Goal: Task Accomplishment & Management: Manage account settings

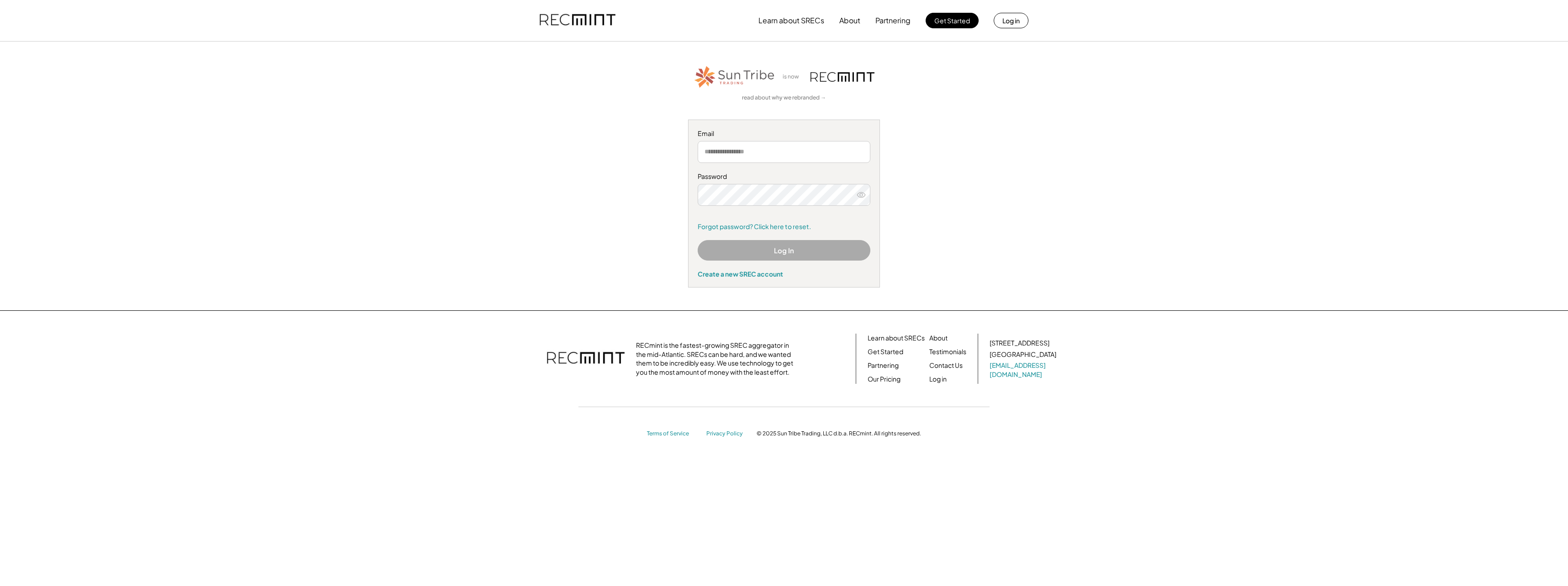
click at [768, 146] on input "email" at bounding box center [784, 152] width 173 height 22
click at [790, 248] on button "Log In" at bounding box center [784, 250] width 173 height 21
click at [1011, 22] on button "Log in" at bounding box center [1012, 20] width 35 height 16
click at [1017, 17] on button "Log in" at bounding box center [1012, 20] width 35 height 16
click at [1004, 17] on button "Log in" at bounding box center [1012, 20] width 35 height 16
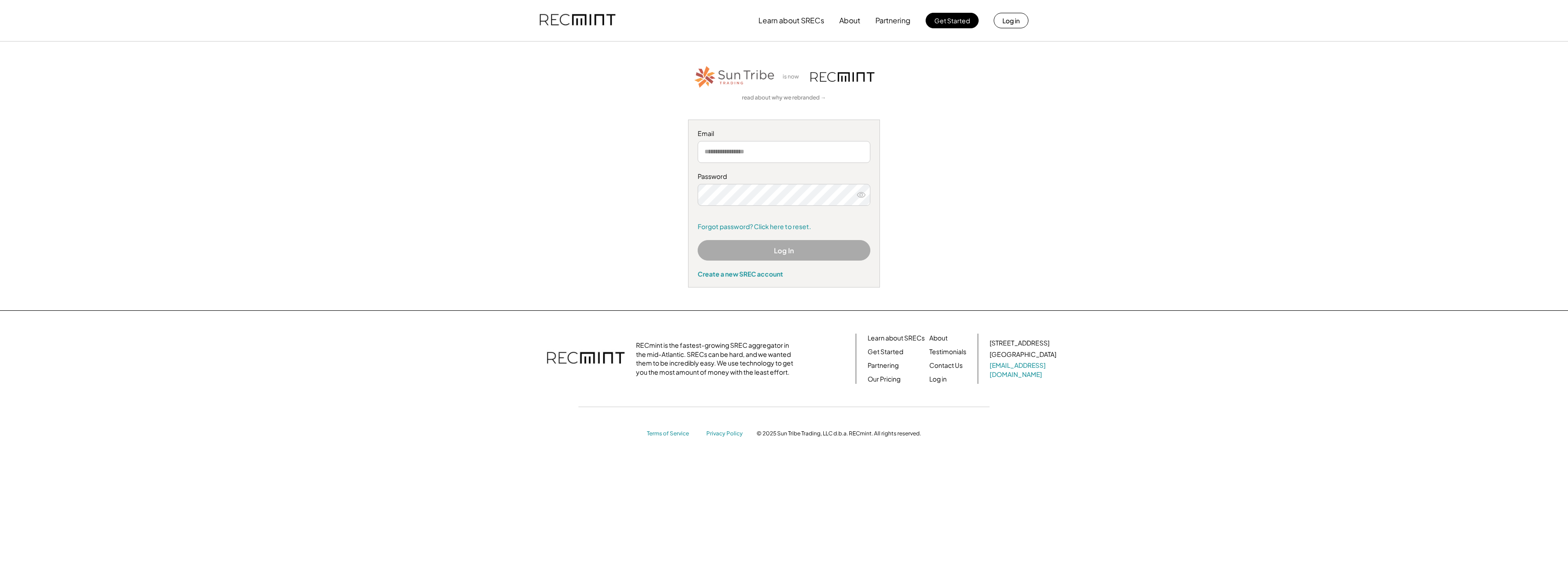
click at [794, 157] on input "email" at bounding box center [784, 152] width 173 height 22
type input "**********"
click at [979, 188] on div "**********" at bounding box center [784, 176] width 563 height 223
click at [675, 249] on div "**********" at bounding box center [784, 176] width 563 height 223
click at [766, 224] on link "Forgot password? Click here to reset." at bounding box center [784, 227] width 173 height 9
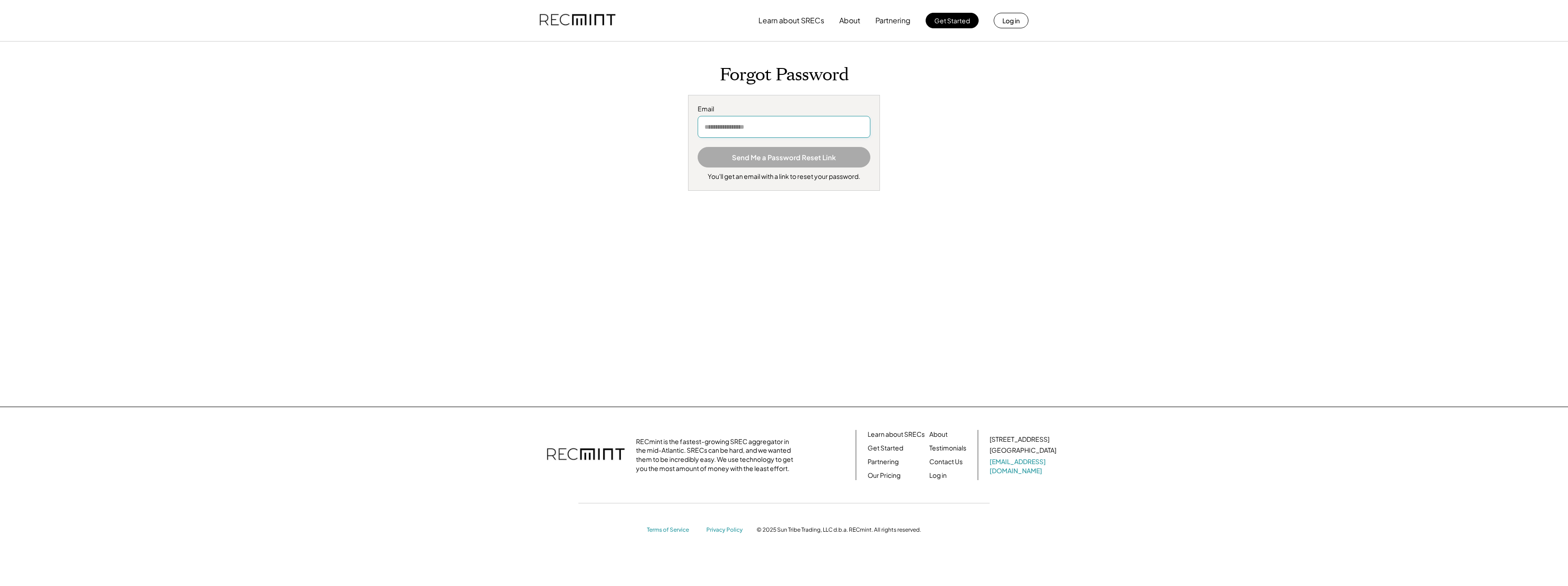
click at [779, 129] on input "email" at bounding box center [784, 127] width 173 height 22
type input "**********"
click at [783, 161] on button "Send Me a Password Reset Link" at bounding box center [784, 157] width 173 height 21
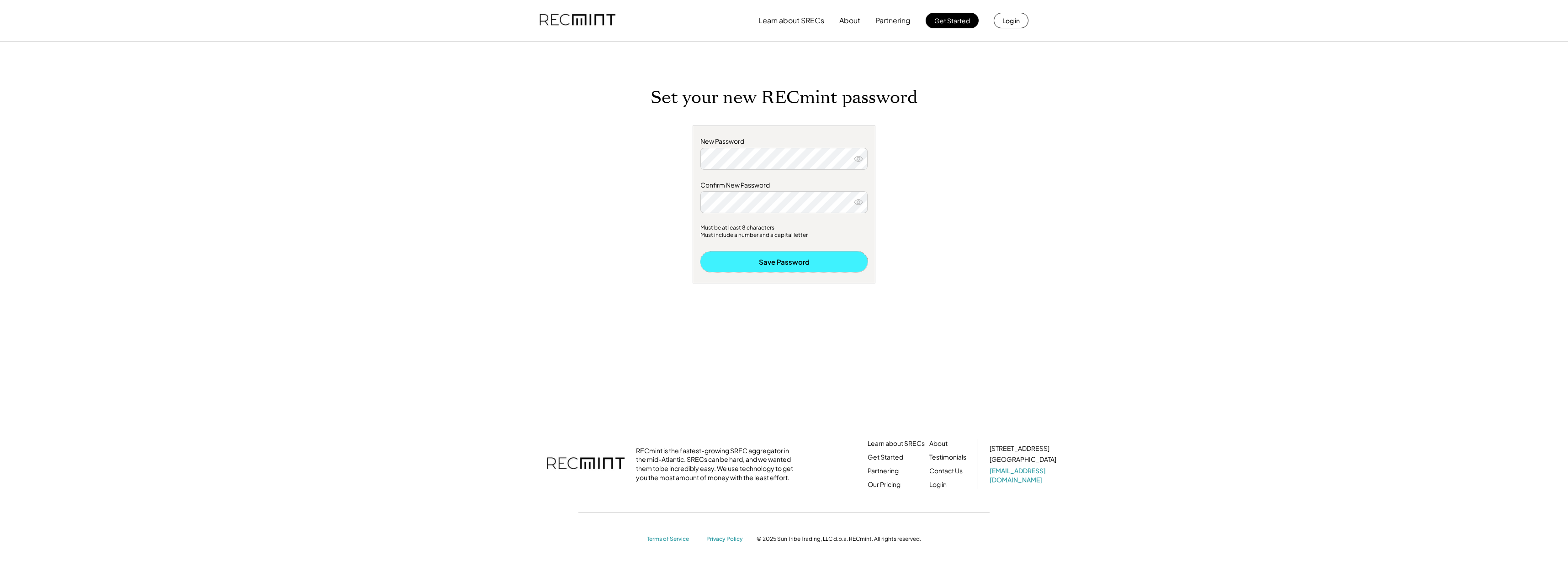
click at [789, 261] on button "Save Password" at bounding box center [783, 261] width 167 height 21
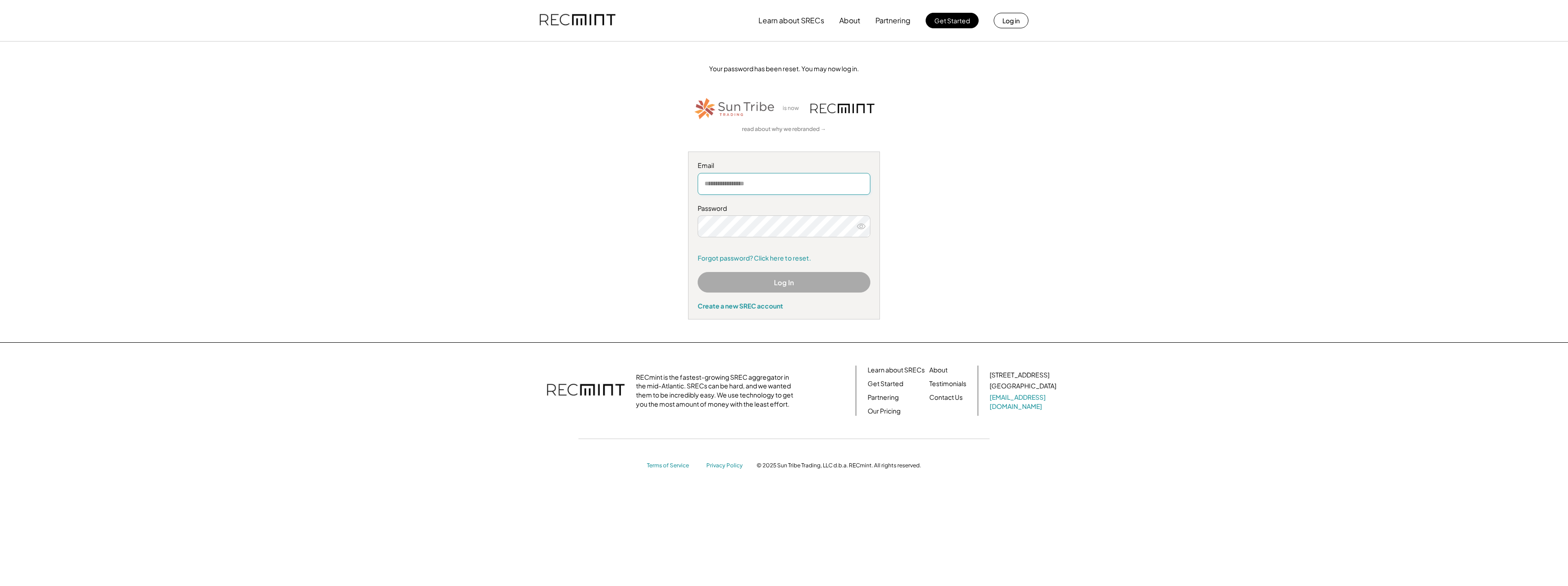
click at [790, 186] on input "email" at bounding box center [784, 184] width 173 height 22
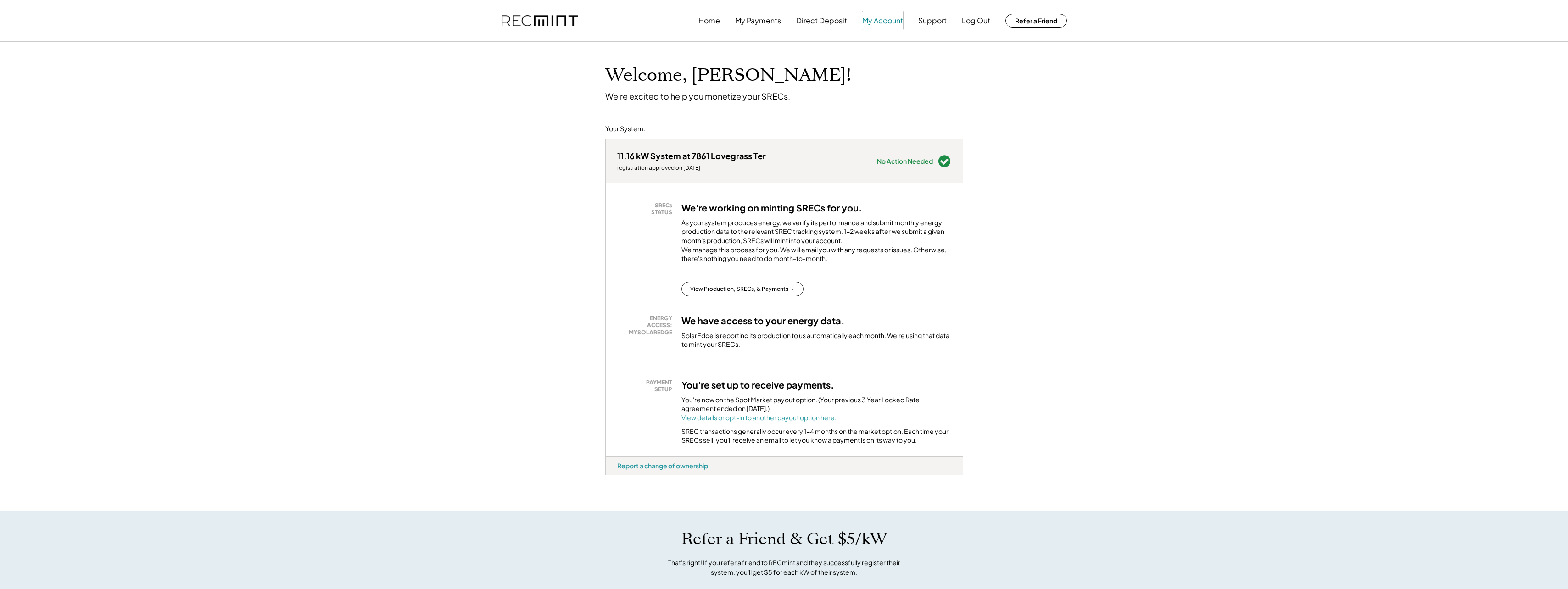
click at [879, 15] on button "My Account" at bounding box center [882, 21] width 41 height 18
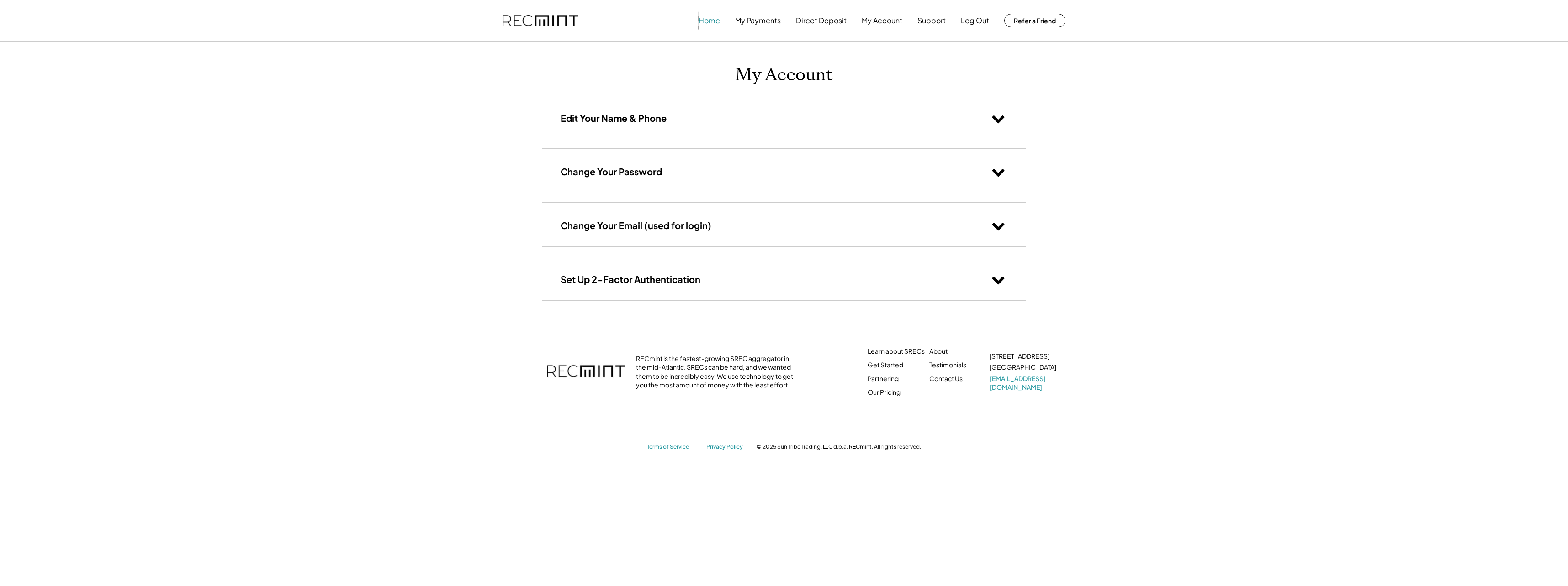
click at [709, 19] on button "Home" at bounding box center [709, 21] width 22 height 18
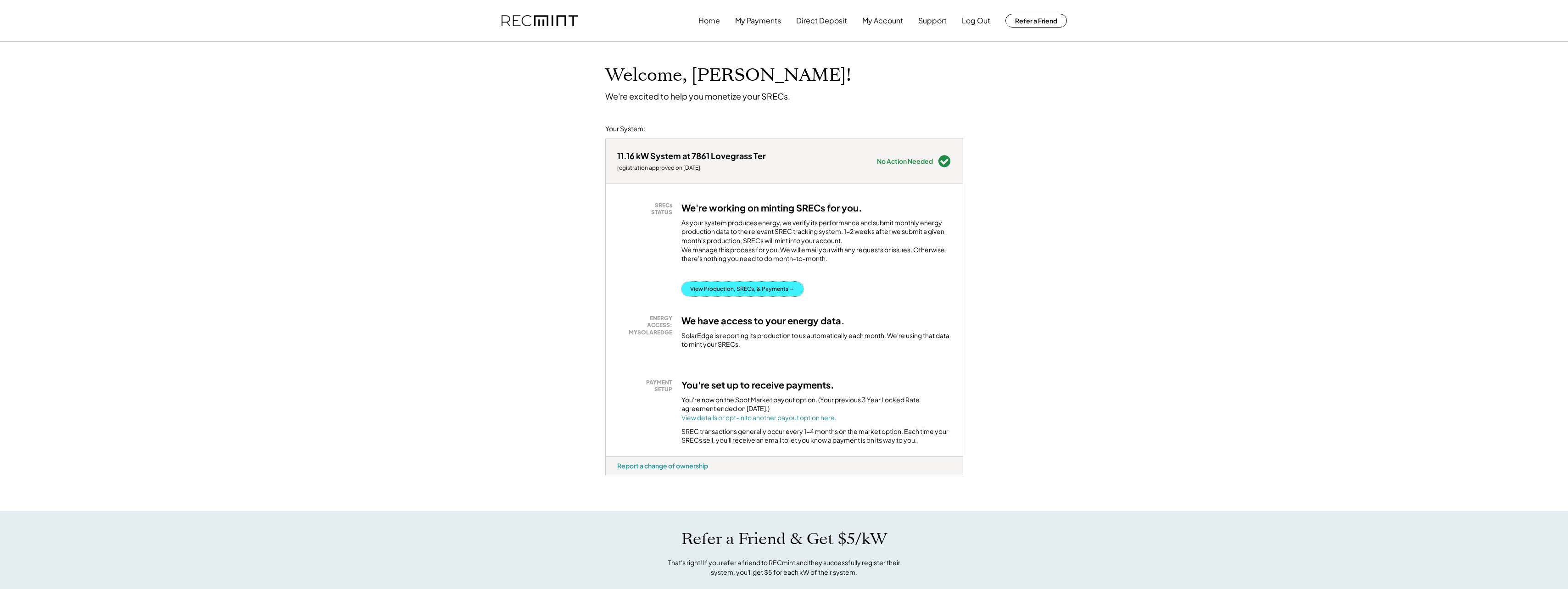
click at [771, 296] on button "View Production, SRECs, & Payments →" at bounding box center [742, 289] width 122 height 15
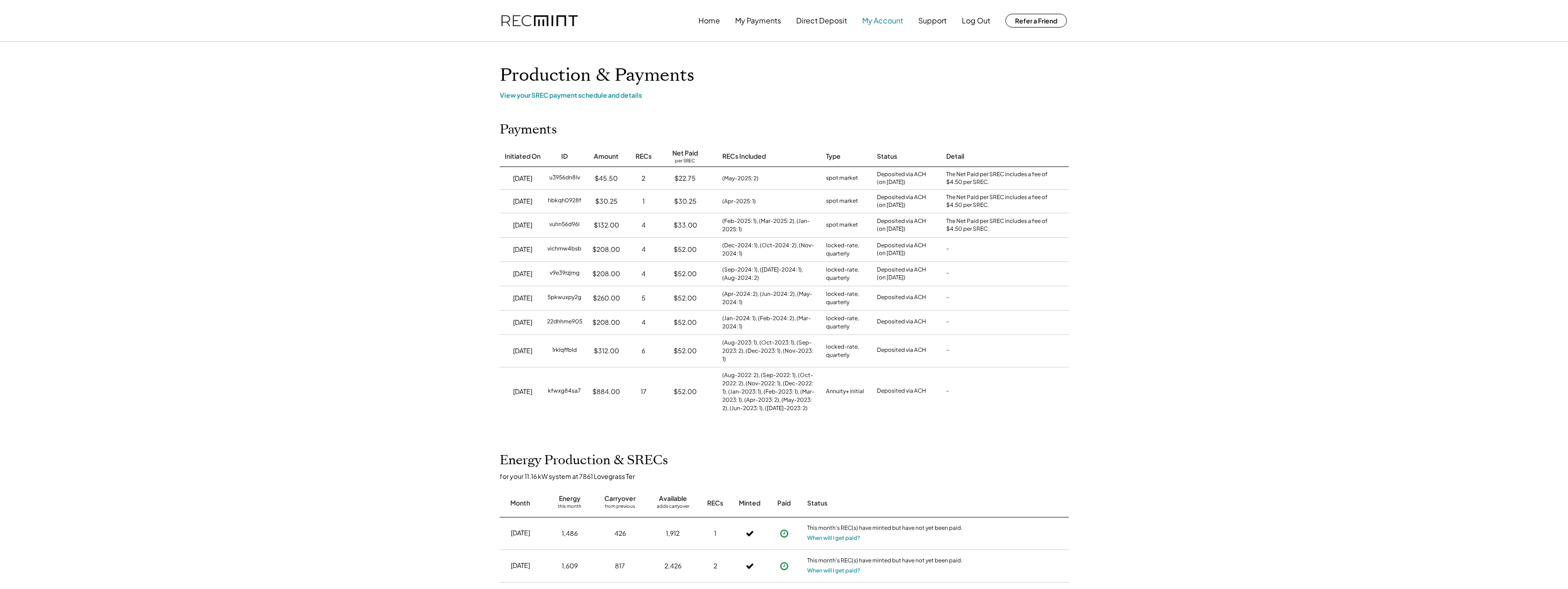
click at [885, 15] on button "My Account" at bounding box center [882, 21] width 41 height 18
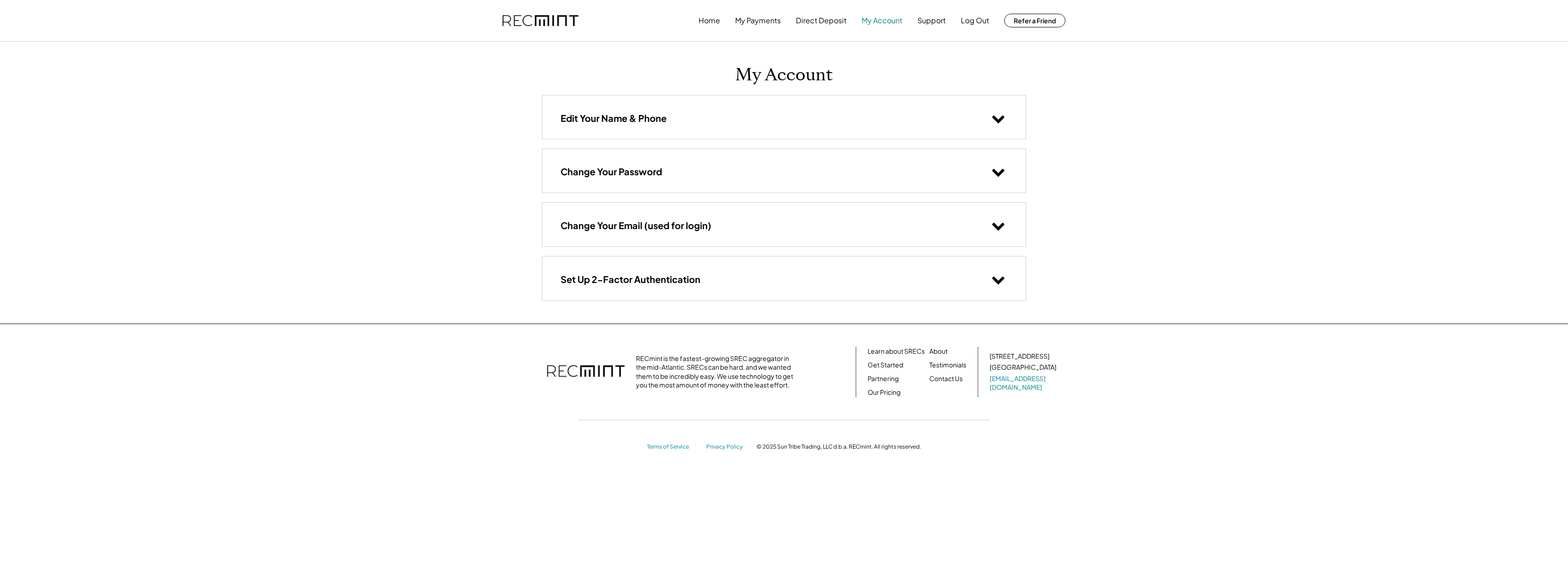
click at [877, 17] on button "My Account" at bounding box center [882, 21] width 41 height 18
click at [877, 17] on button "My Account" at bounding box center [882, 21] width 41 height 18
click at [833, 19] on button "Direct Deposit" at bounding box center [821, 21] width 51 height 18
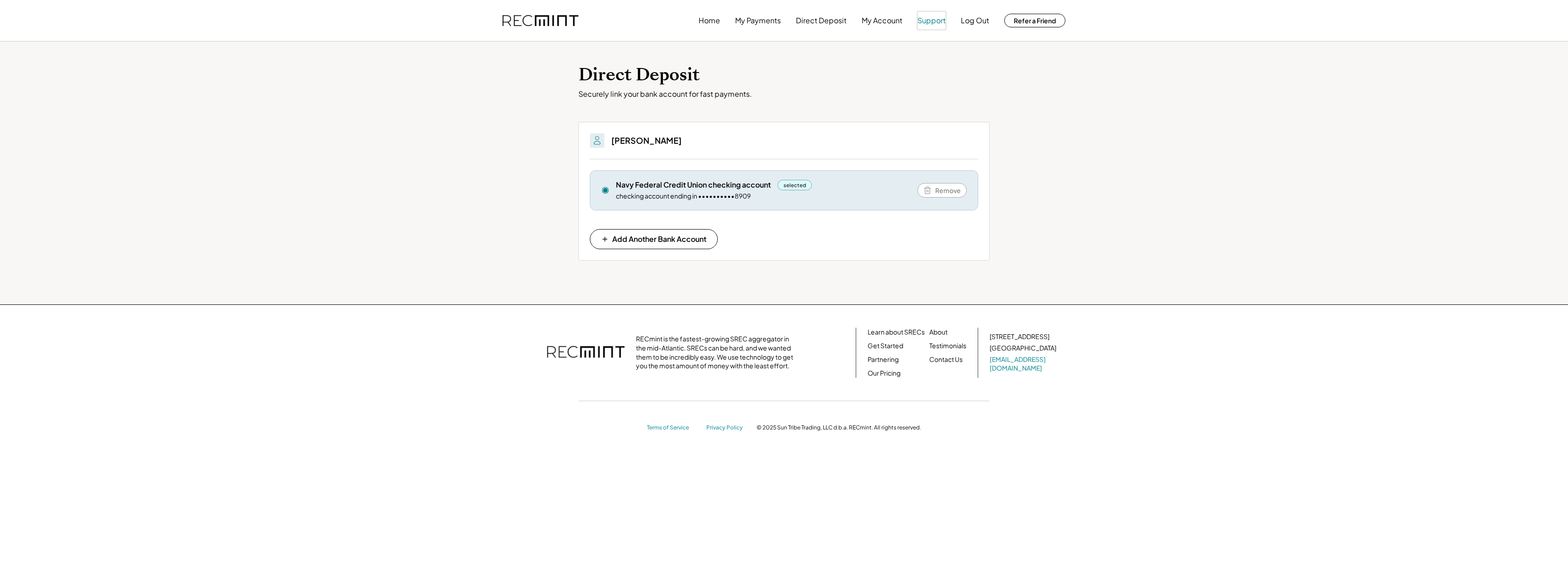
click at [928, 17] on button "Support" at bounding box center [932, 21] width 28 height 18
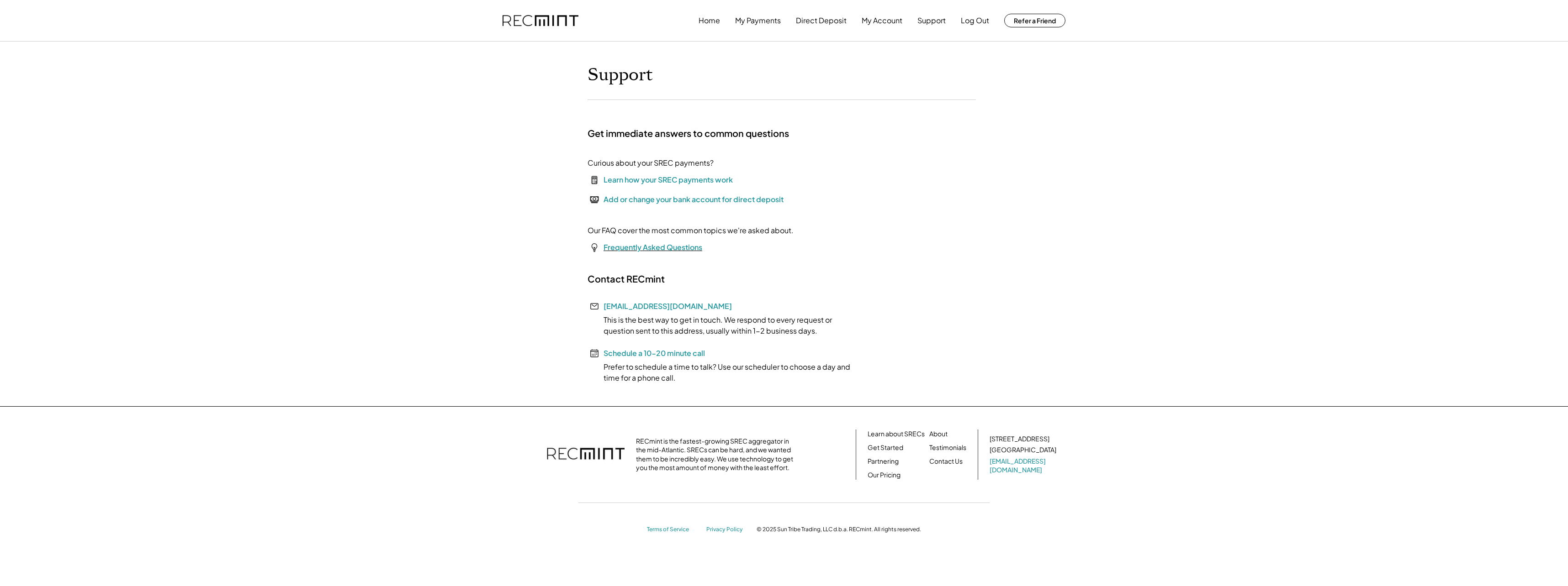
click at [683, 244] on font "Frequently Asked Questions" at bounding box center [653, 247] width 99 height 10
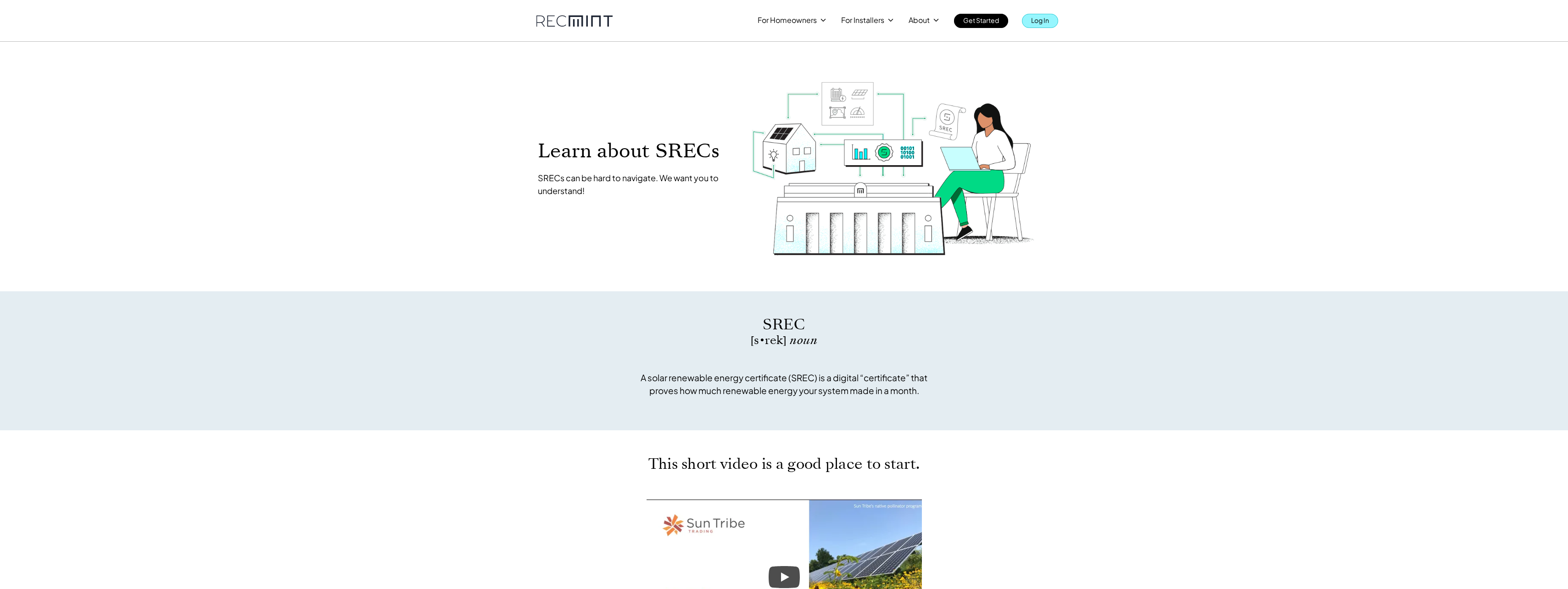
click at [1034, 22] on p "Log In" at bounding box center [1039, 20] width 18 height 13
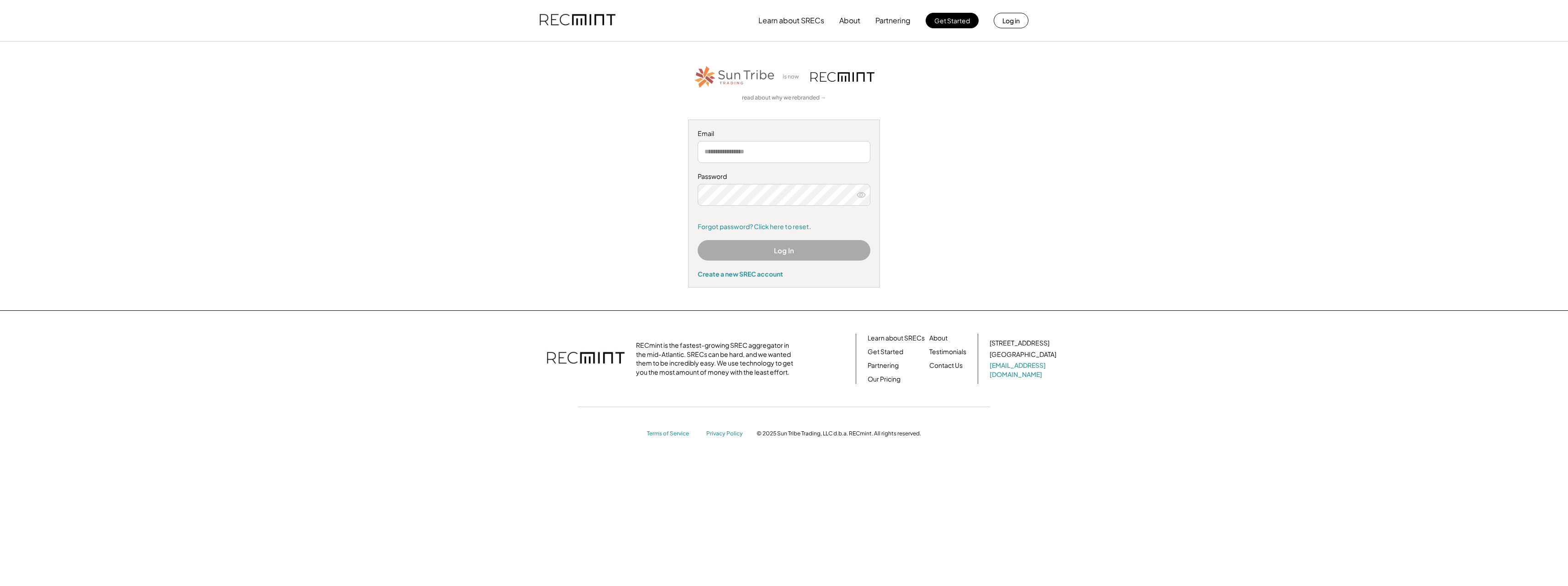
click at [747, 139] on div "Email" at bounding box center [784, 146] width 173 height 34
click at [747, 139] on div "Email" at bounding box center [784, 146] width 173 height 34
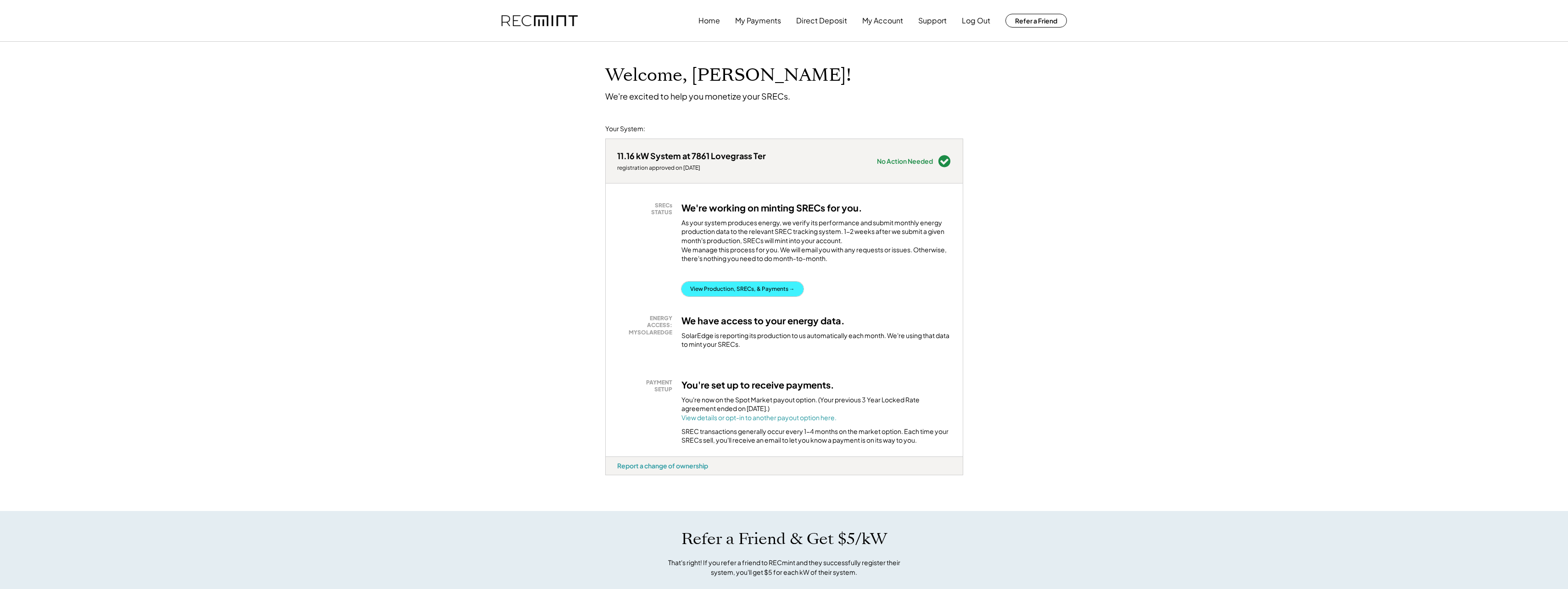
click at [774, 292] on button "View Production, SRECs, & Payments →" at bounding box center [742, 289] width 122 height 15
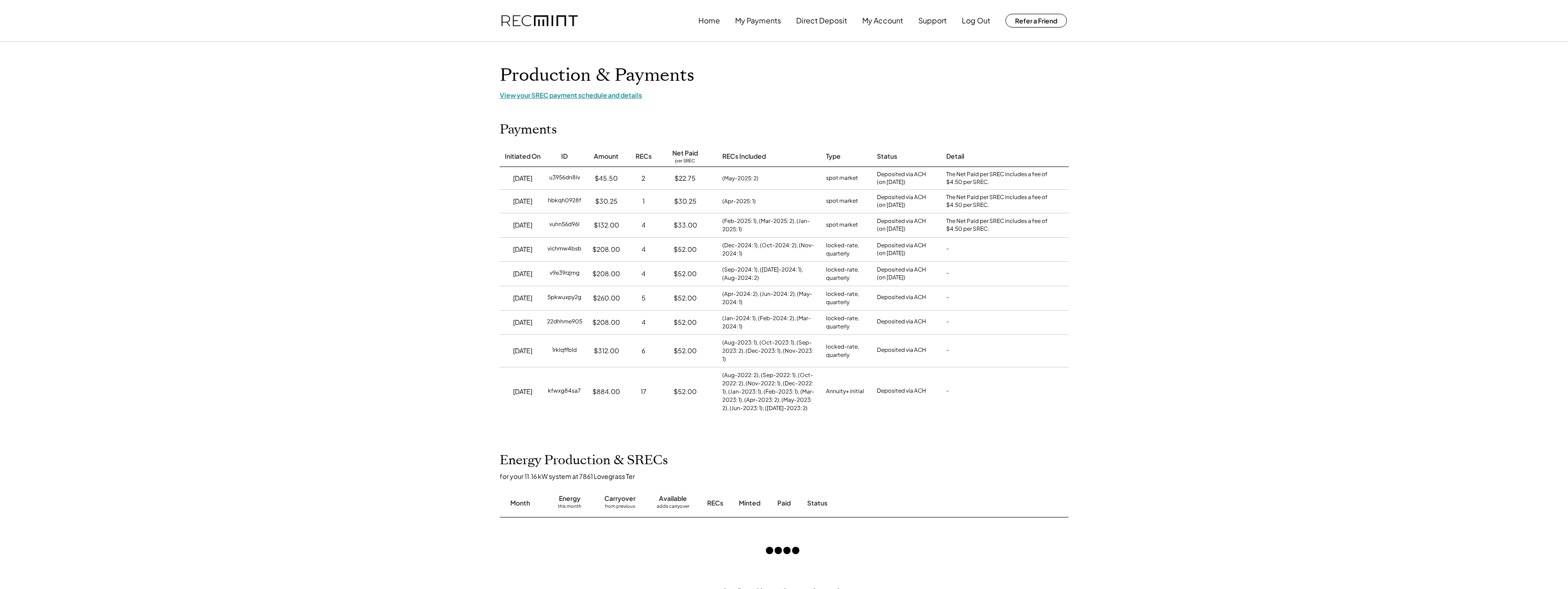
click at [614, 97] on div "View your SREC payment schedule and details" at bounding box center [784, 95] width 569 height 8
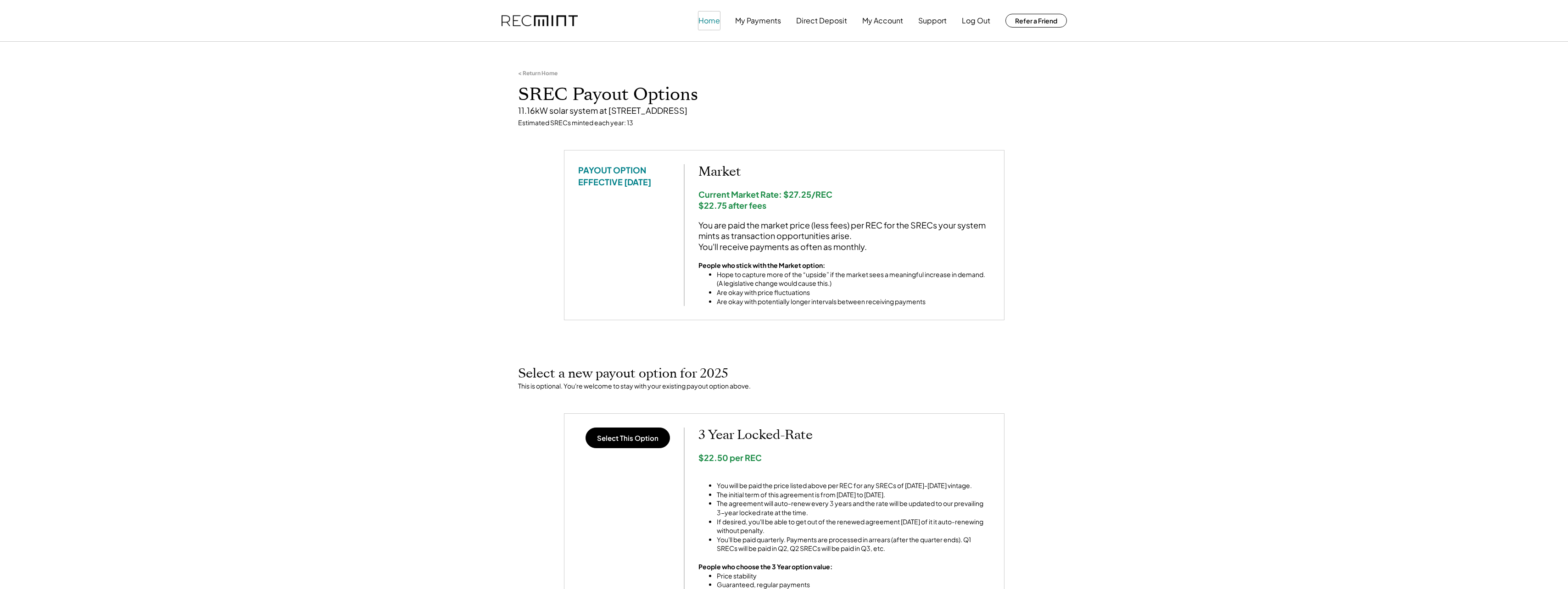
click at [716, 21] on button "Home" at bounding box center [709, 21] width 22 height 18
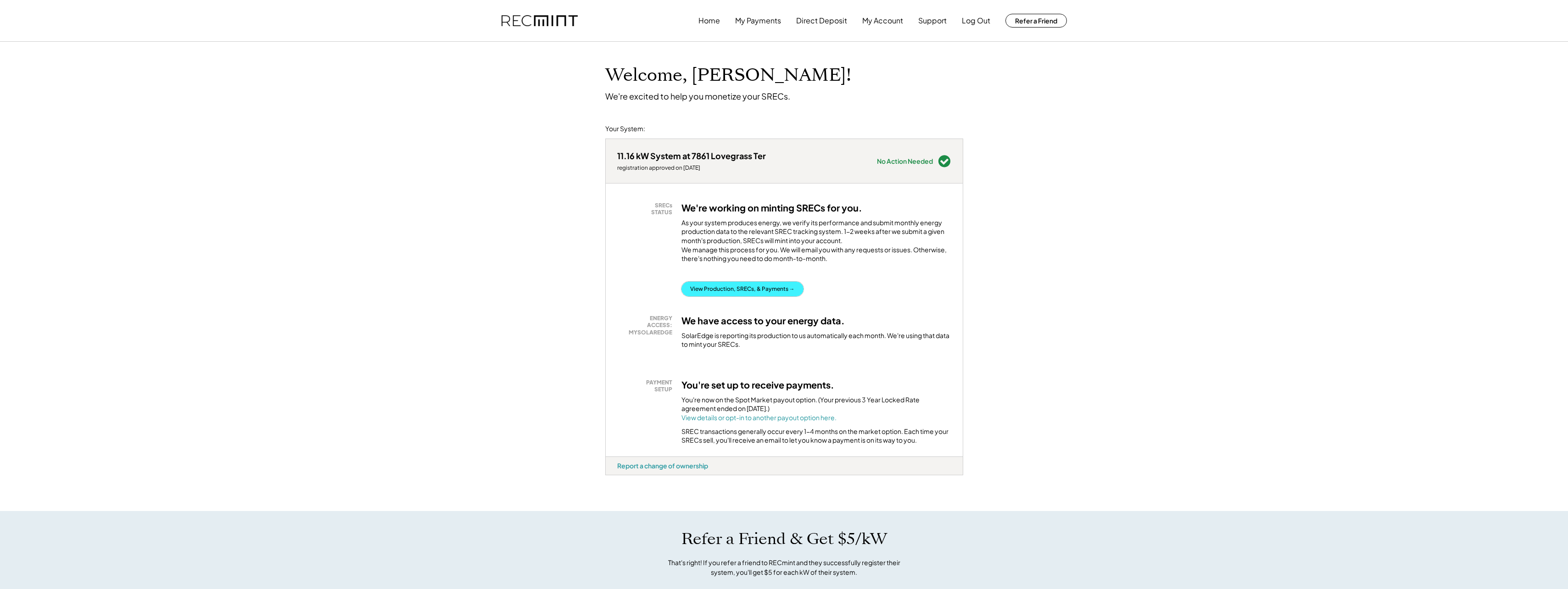
click at [780, 292] on button "View Production, SRECs, & Payments →" at bounding box center [742, 289] width 122 height 15
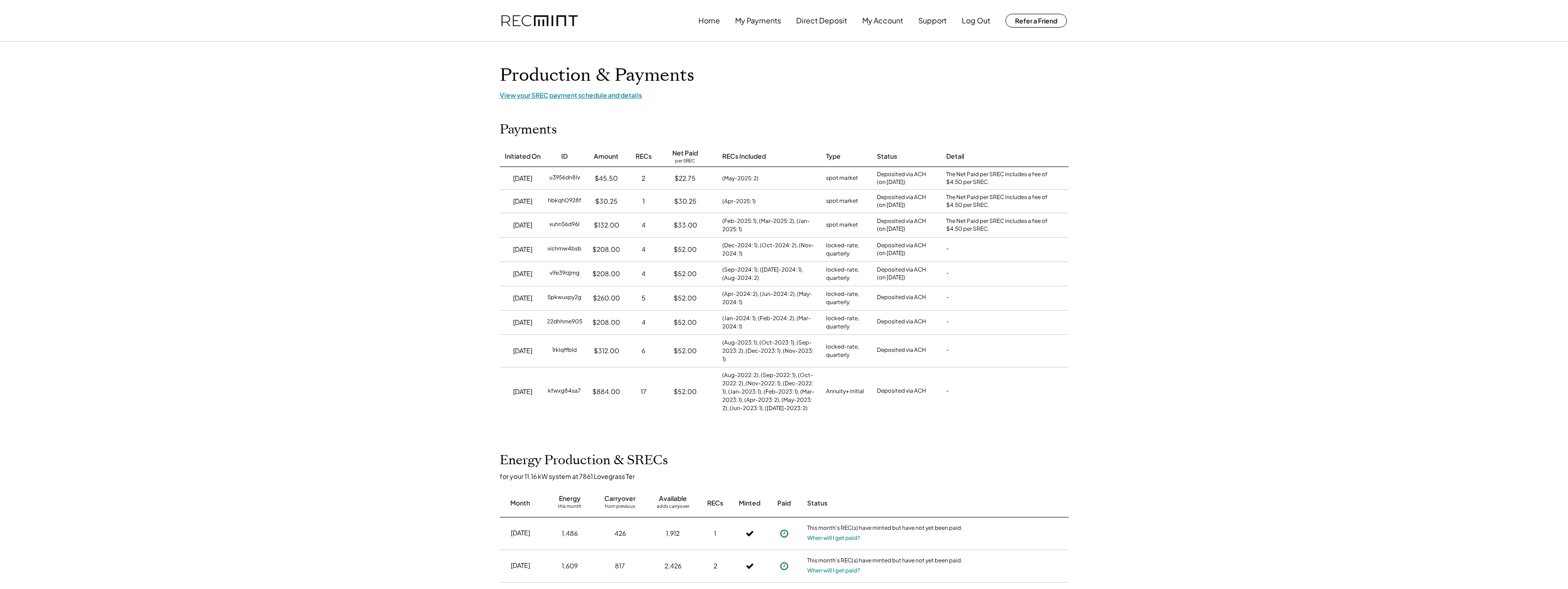
click at [538, 97] on div "View your SREC payment schedule and details" at bounding box center [784, 95] width 569 height 8
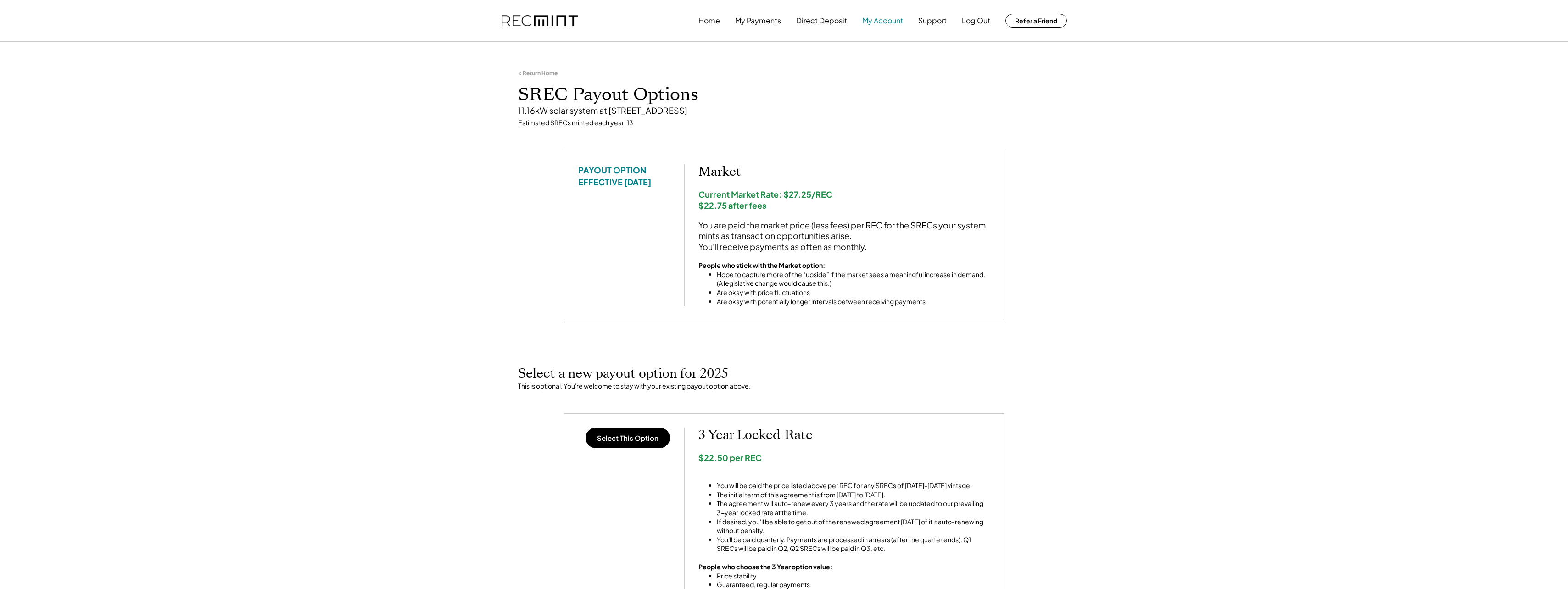
click at [894, 18] on button "My Account" at bounding box center [882, 21] width 41 height 18
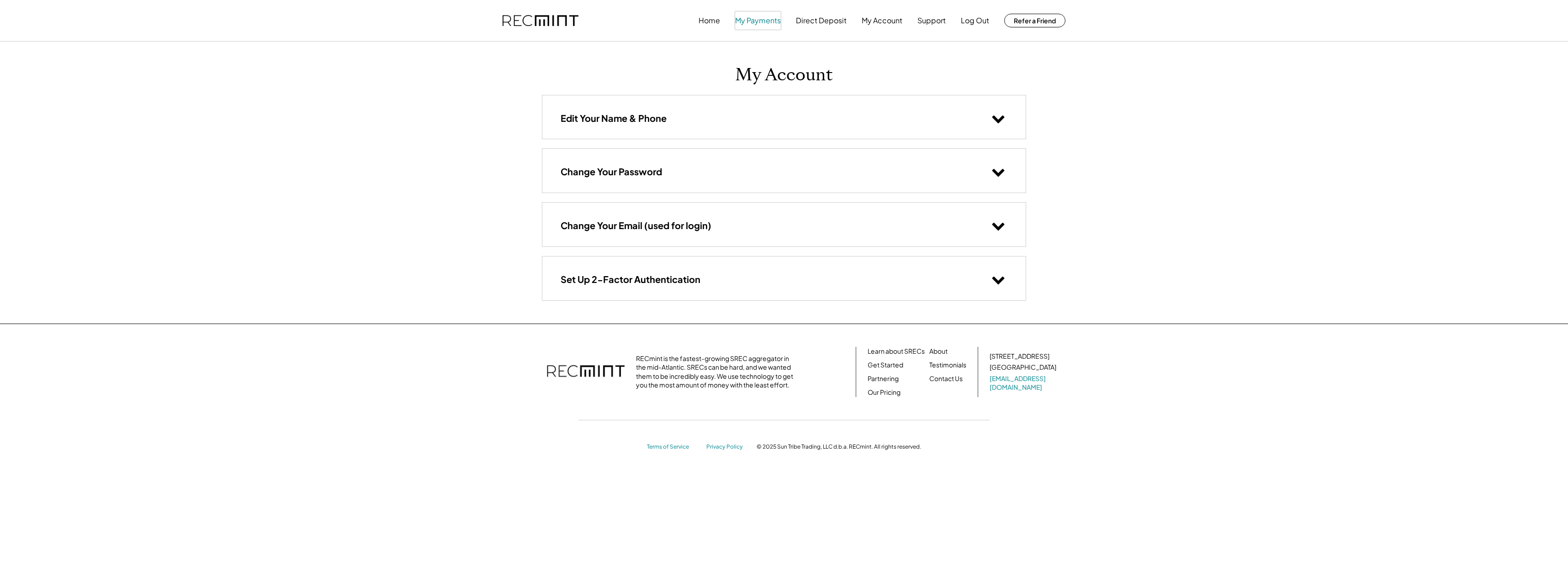
click at [763, 16] on button "My Payments" at bounding box center [757, 21] width 46 height 18
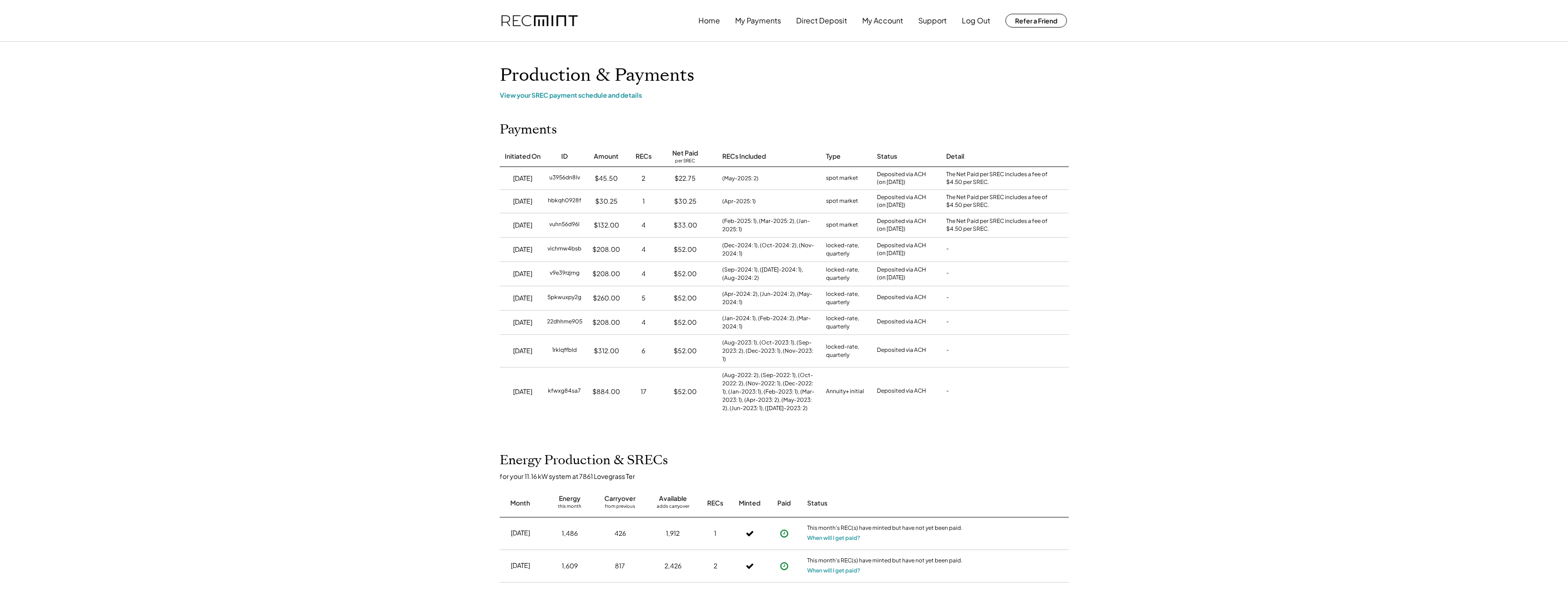
drag, startPoint x: 920, startPoint y: 89, endPoint x: 883, endPoint y: 80, distance: 38.1
click at [883, 80] on h1 "Production & Payments" at bounding box center [784, 76] width 569 height 22
click at [568, 94] on div "View your SREC payment schedule and details" at bounding box center [784, 95] width 569 height 8
